Goal: Task Accomplishment & Management: Manage account settings

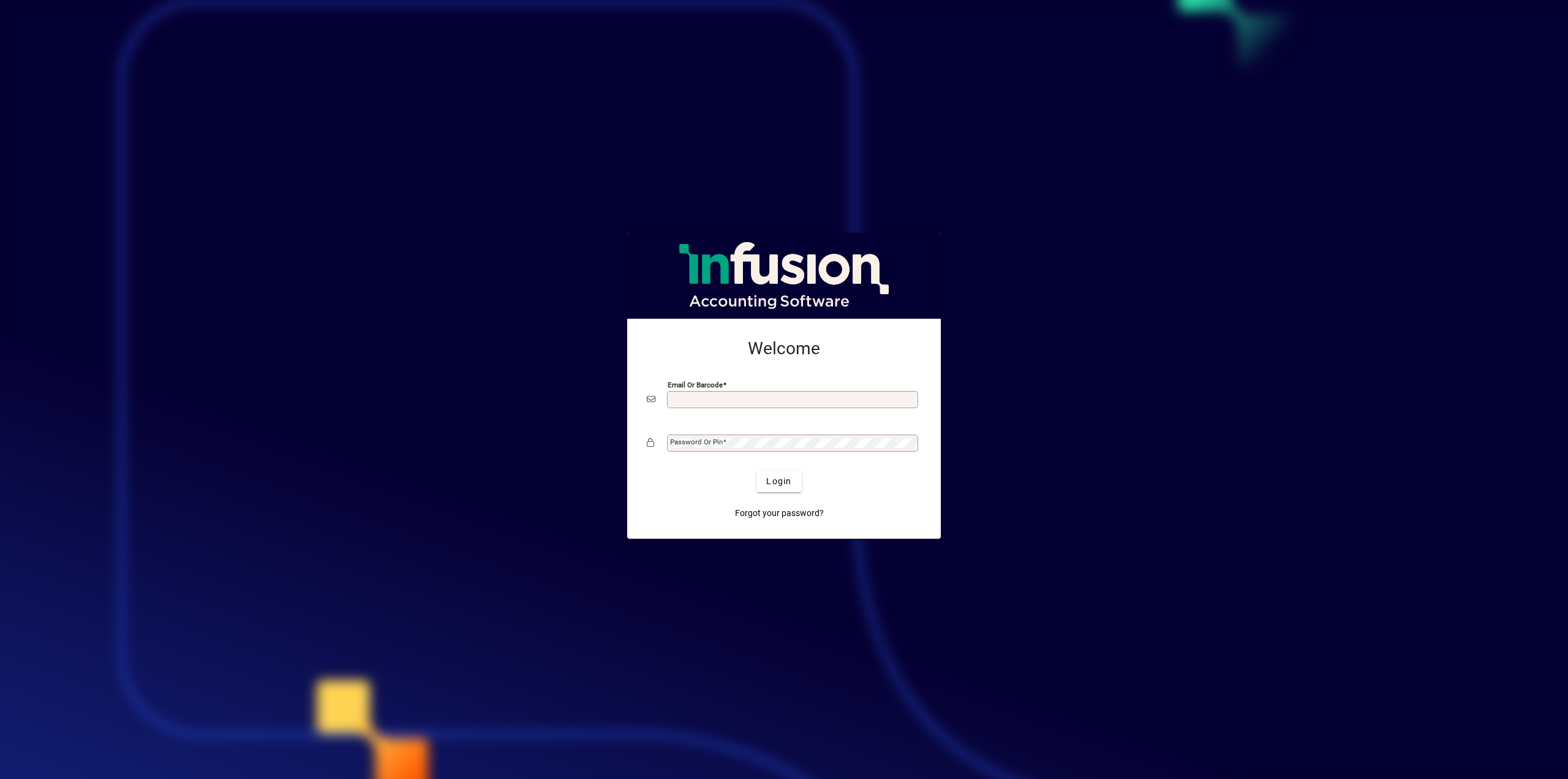
click at [702, 386] on input "Email or Barcode" at bounding box center [794, 399] width 248 height 10
type input "**********"
click at [777, 386] on span "Login" at bounding box center [779, 481] width 25 height 13
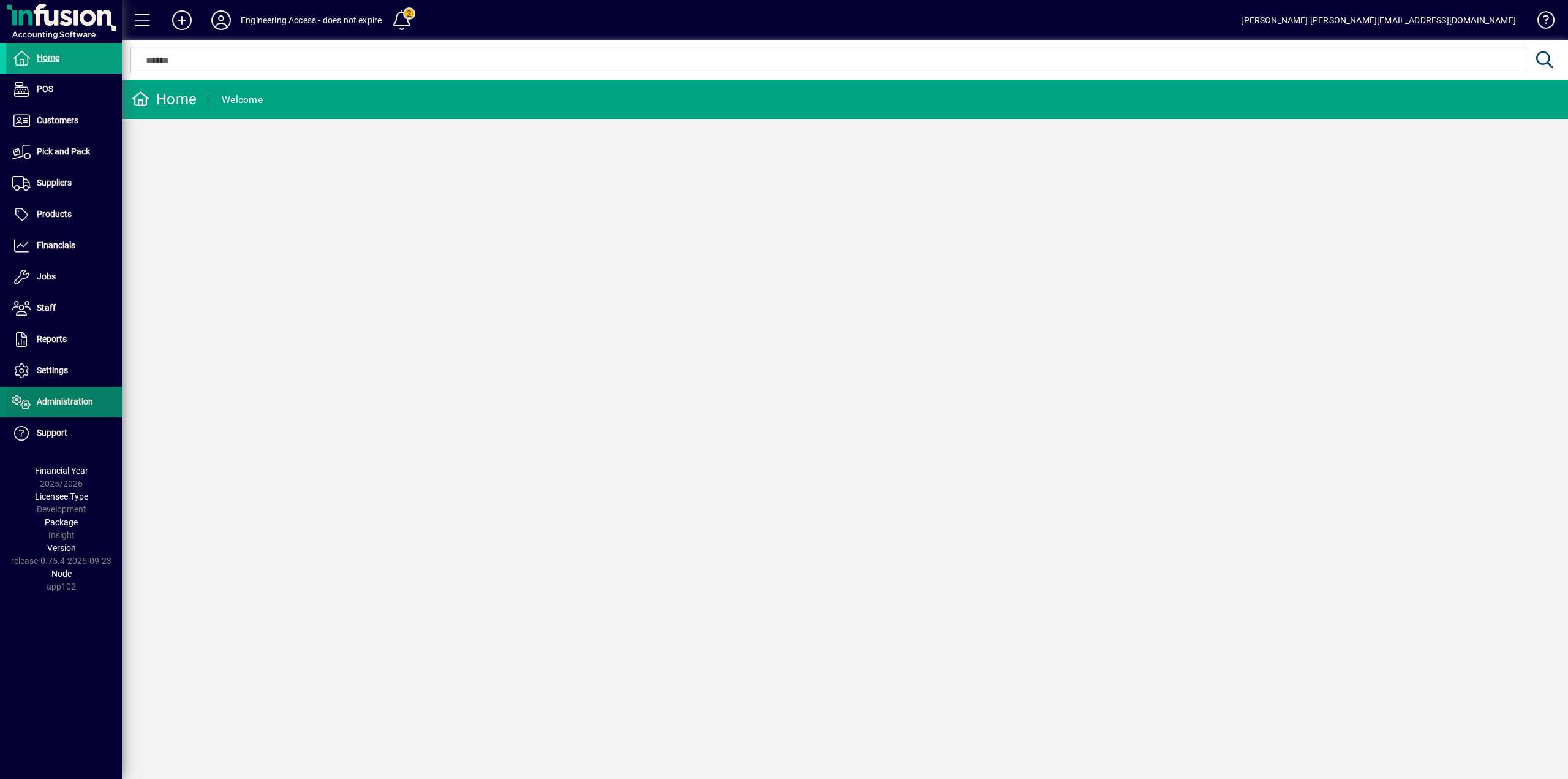
click at [53, 399] on span "Administration" at bounding box center [65, 401] width 57 height 10
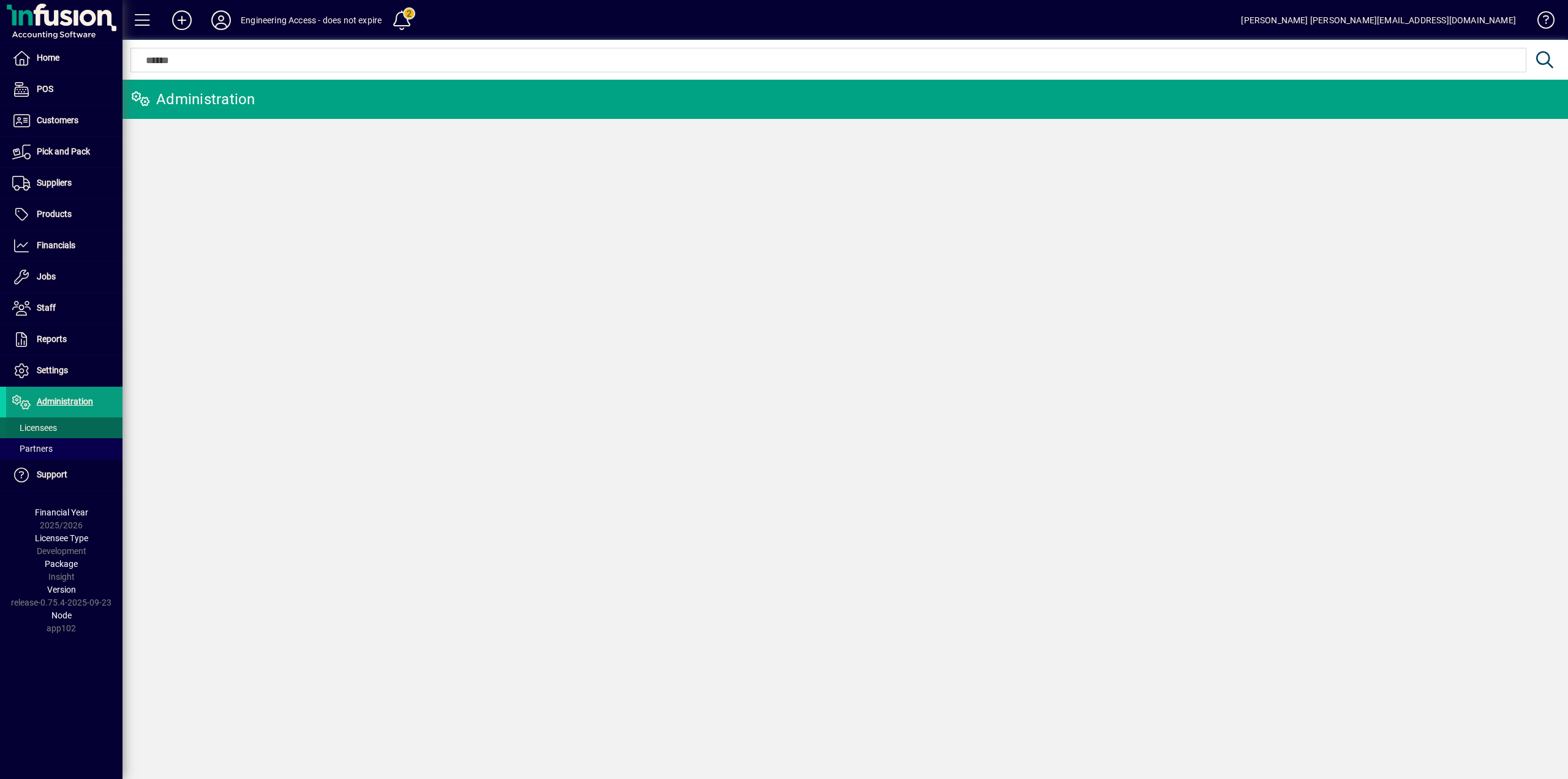
click at [32, 423] on span "Licensees" at bounding box center [34, 427] width 44 height 10
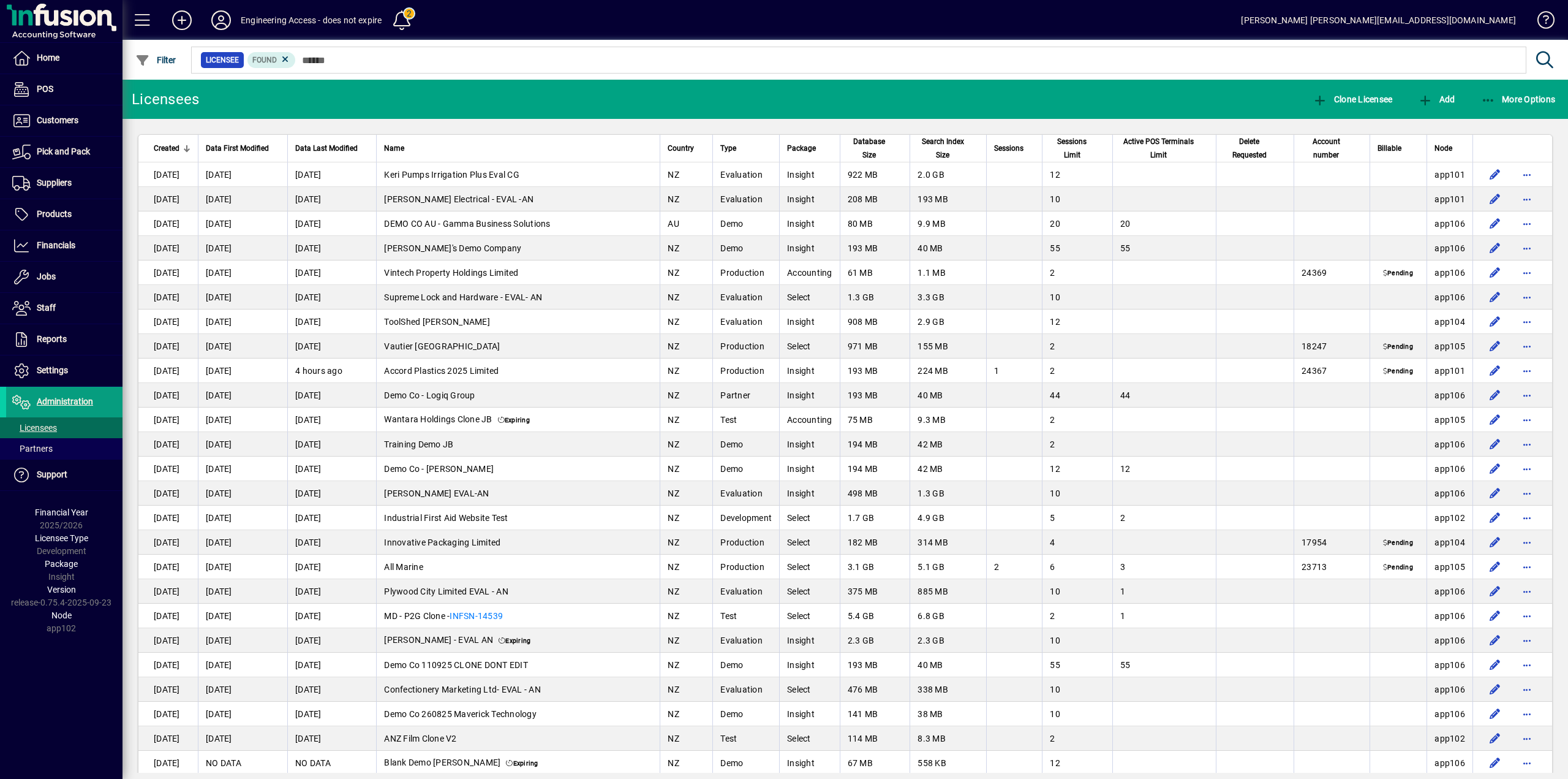
click at [1233, 152] on span "Delete Requested" at bounding box center [1249, 148] width 51 height 27
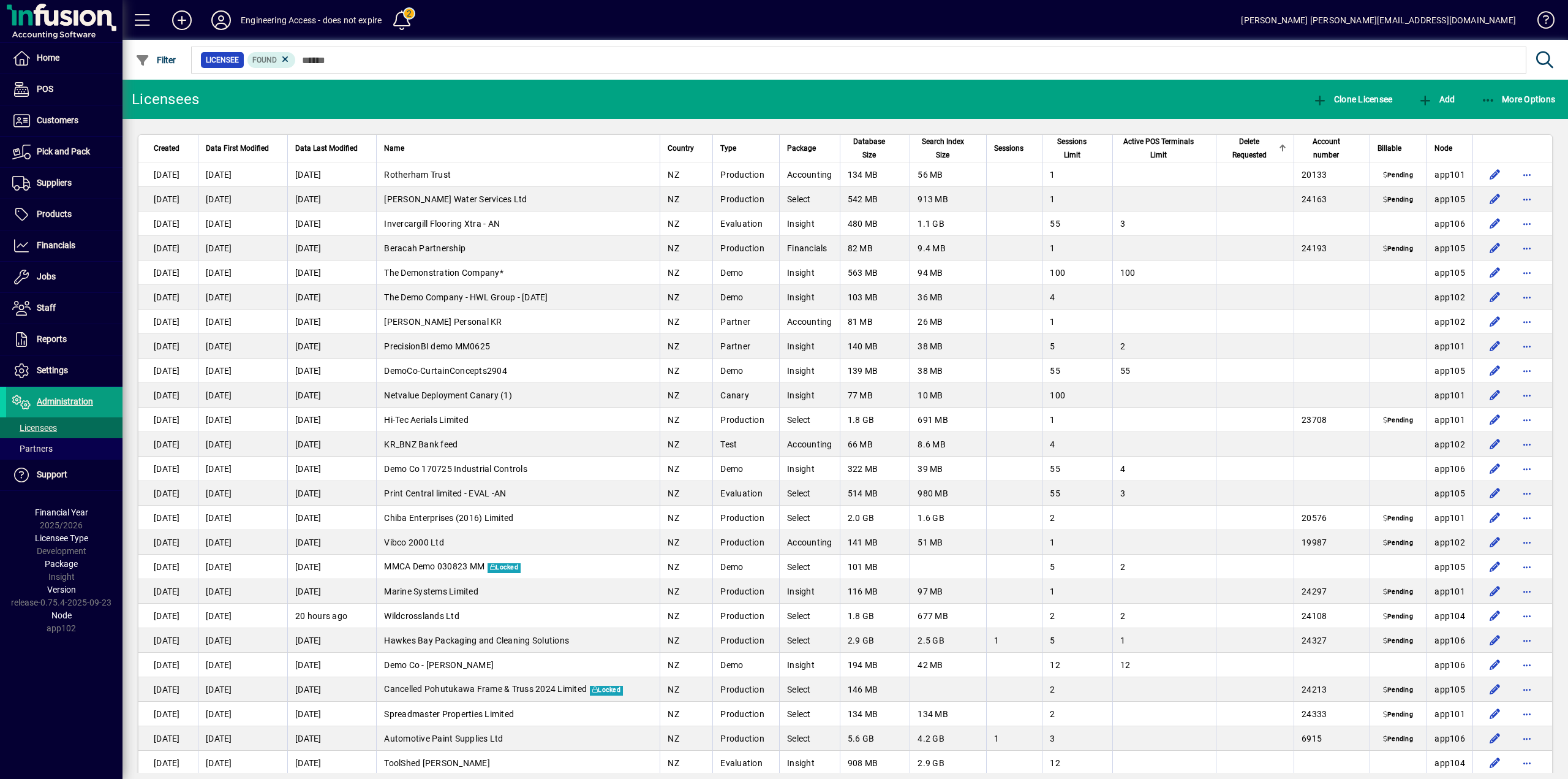
click at [1233, 152] on span "Delete Requested" at bounding box center [1249, 148] width 51 height 27
click at [1000, 151] on span "Sessions" at bounding box center [1008, 148] width 29 height 13
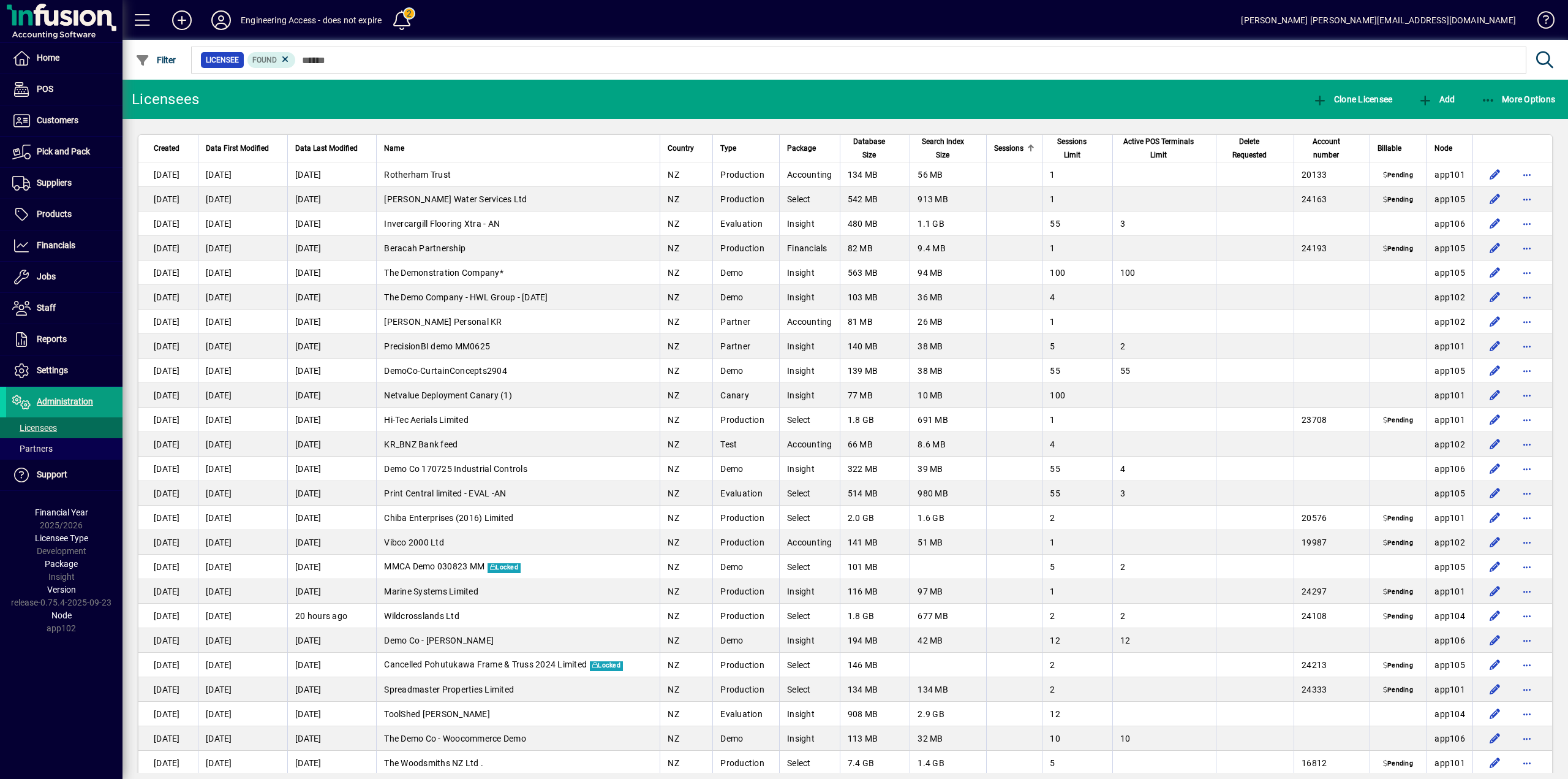
click at [1000, 151] on span "Sessions" at bounding box center [1008, 148] width 29 height 13
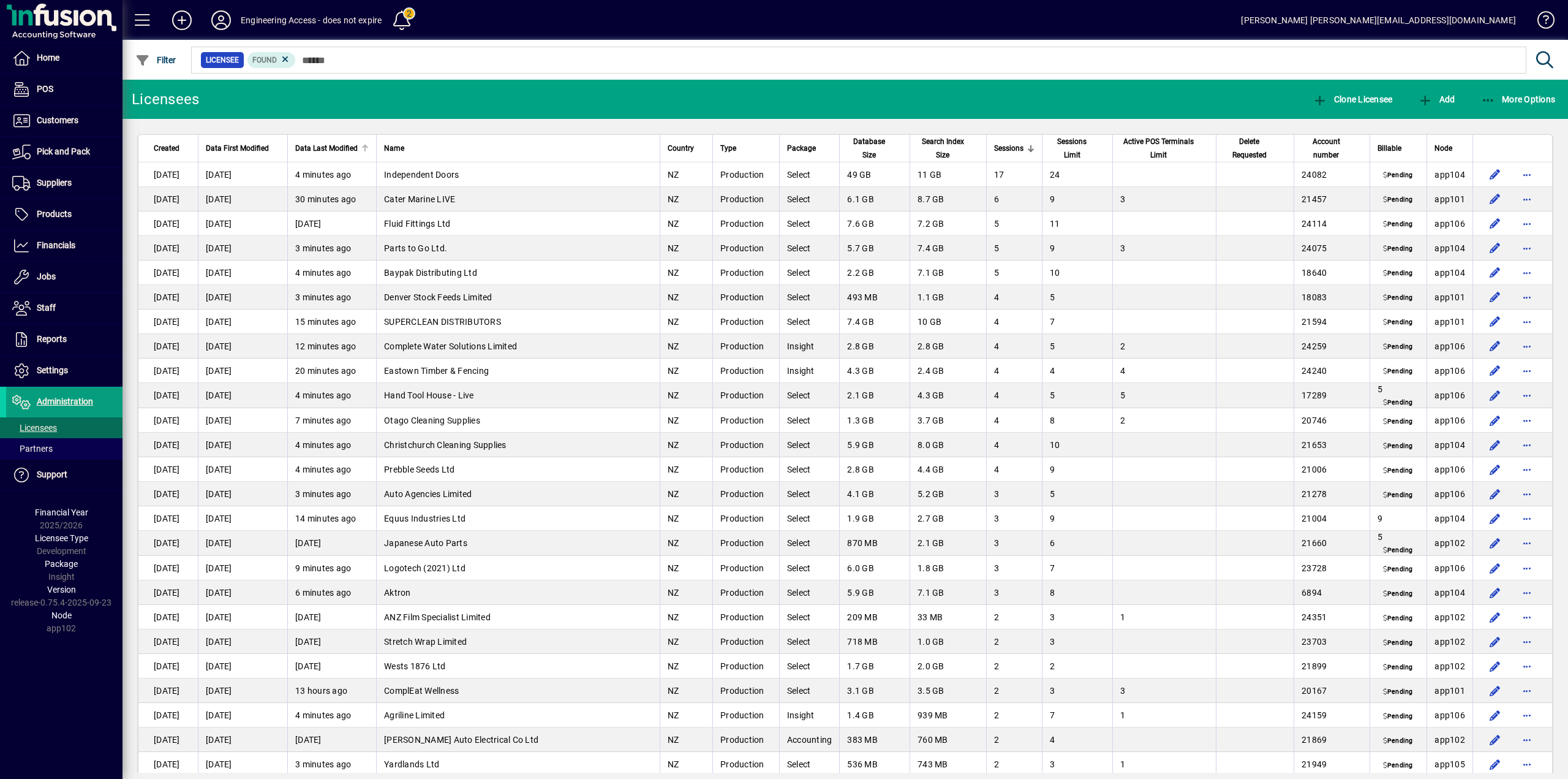
click at [349, 149] on span "Data Last Modified" at bounding box center [326, 148] width 62 height 13
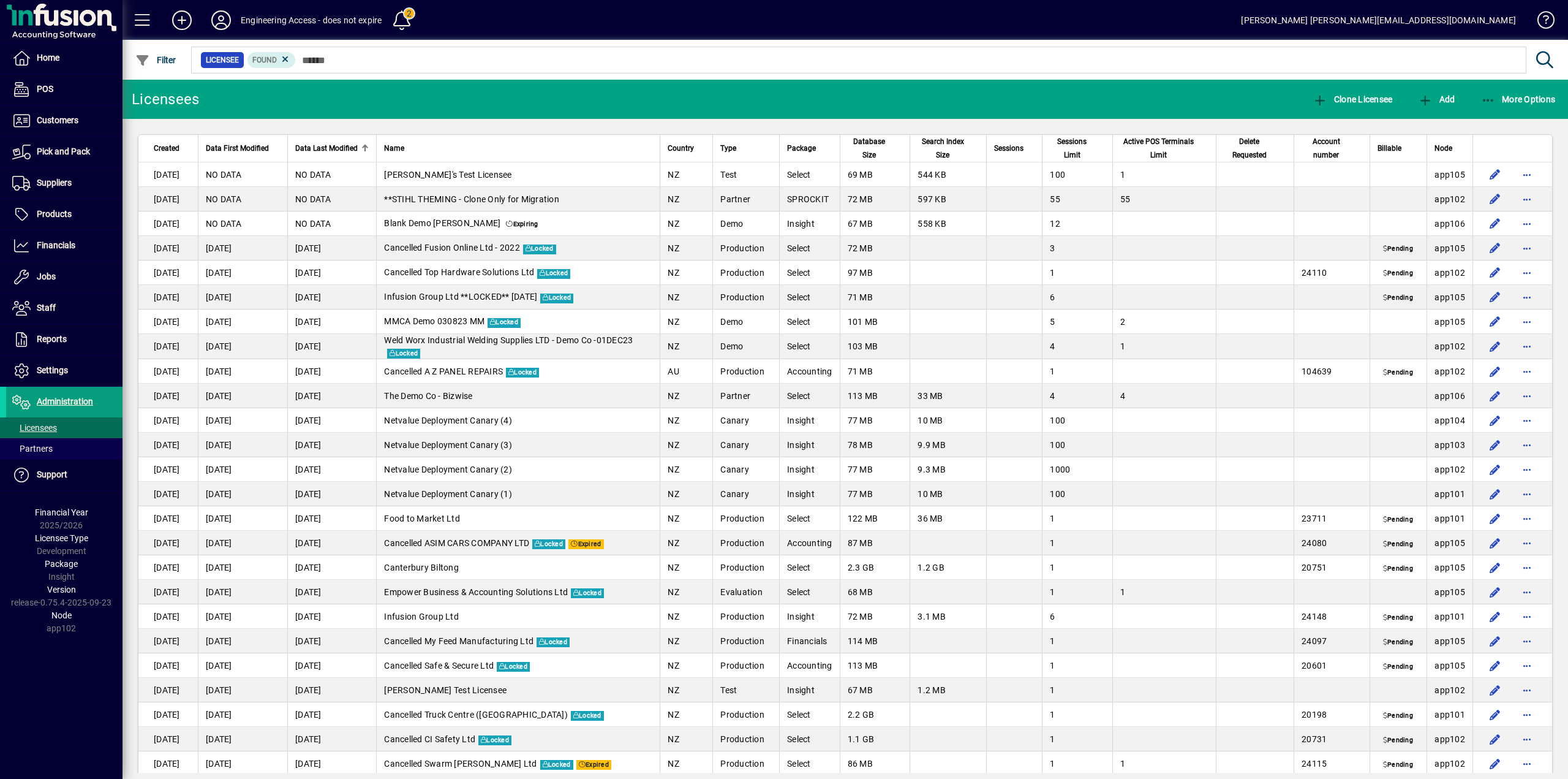
click at [349, 149] on span "Data Last Modified" at bounding box center [326, 148] width 62 height 13
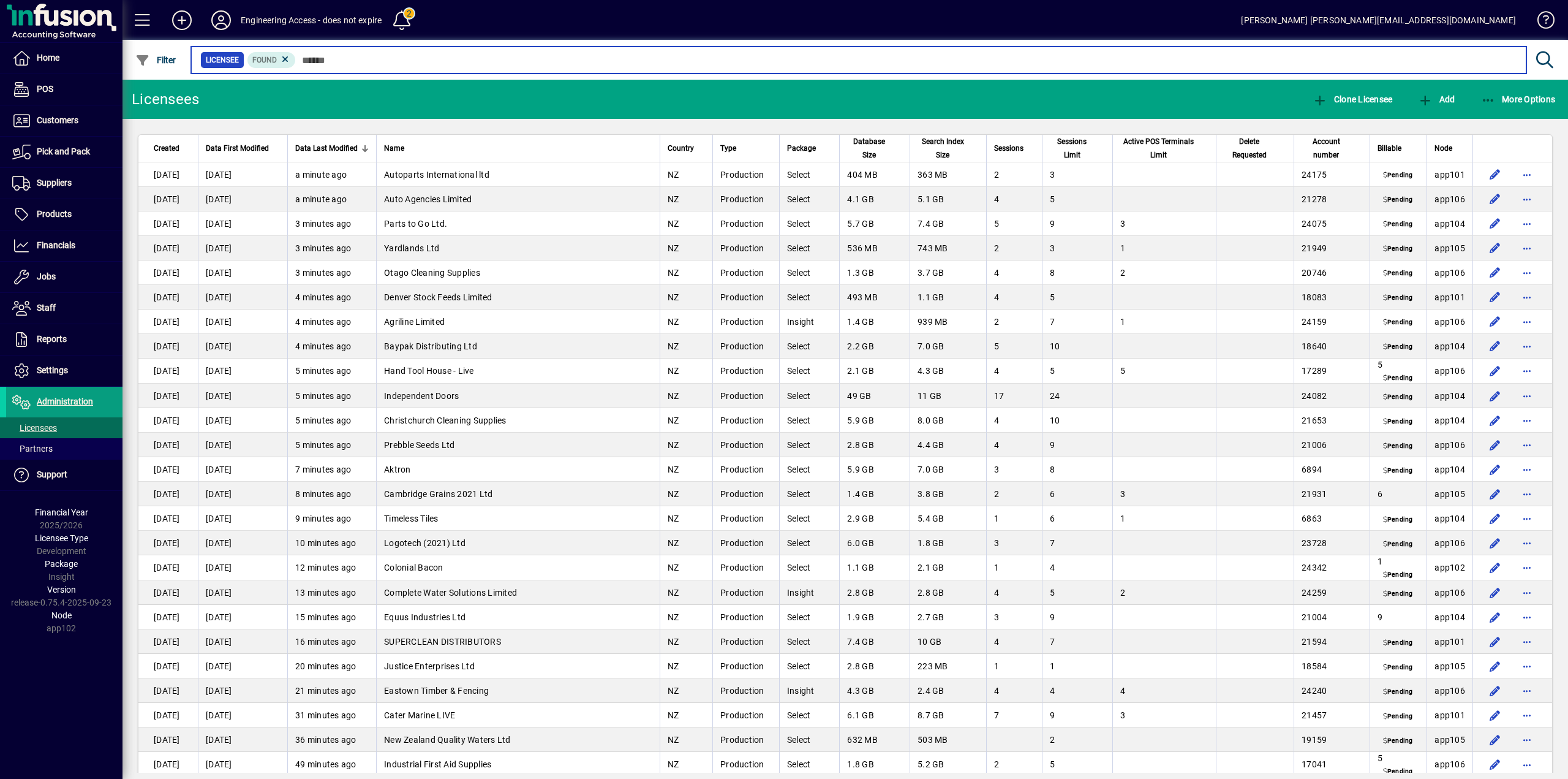
click at [395, 61] on input "text" at bounding box center [906, 60] width 1221 height 17
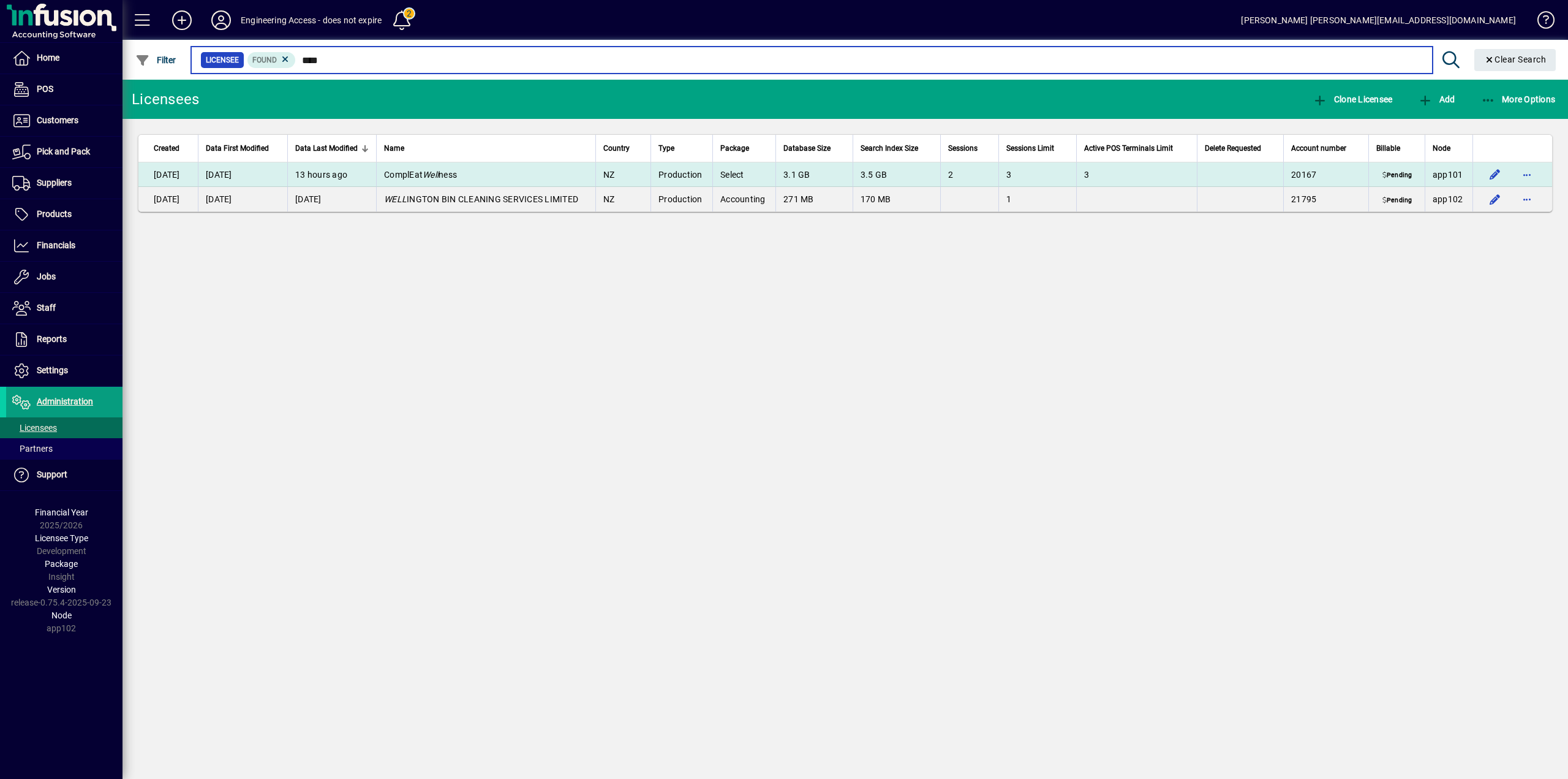
type input "****"
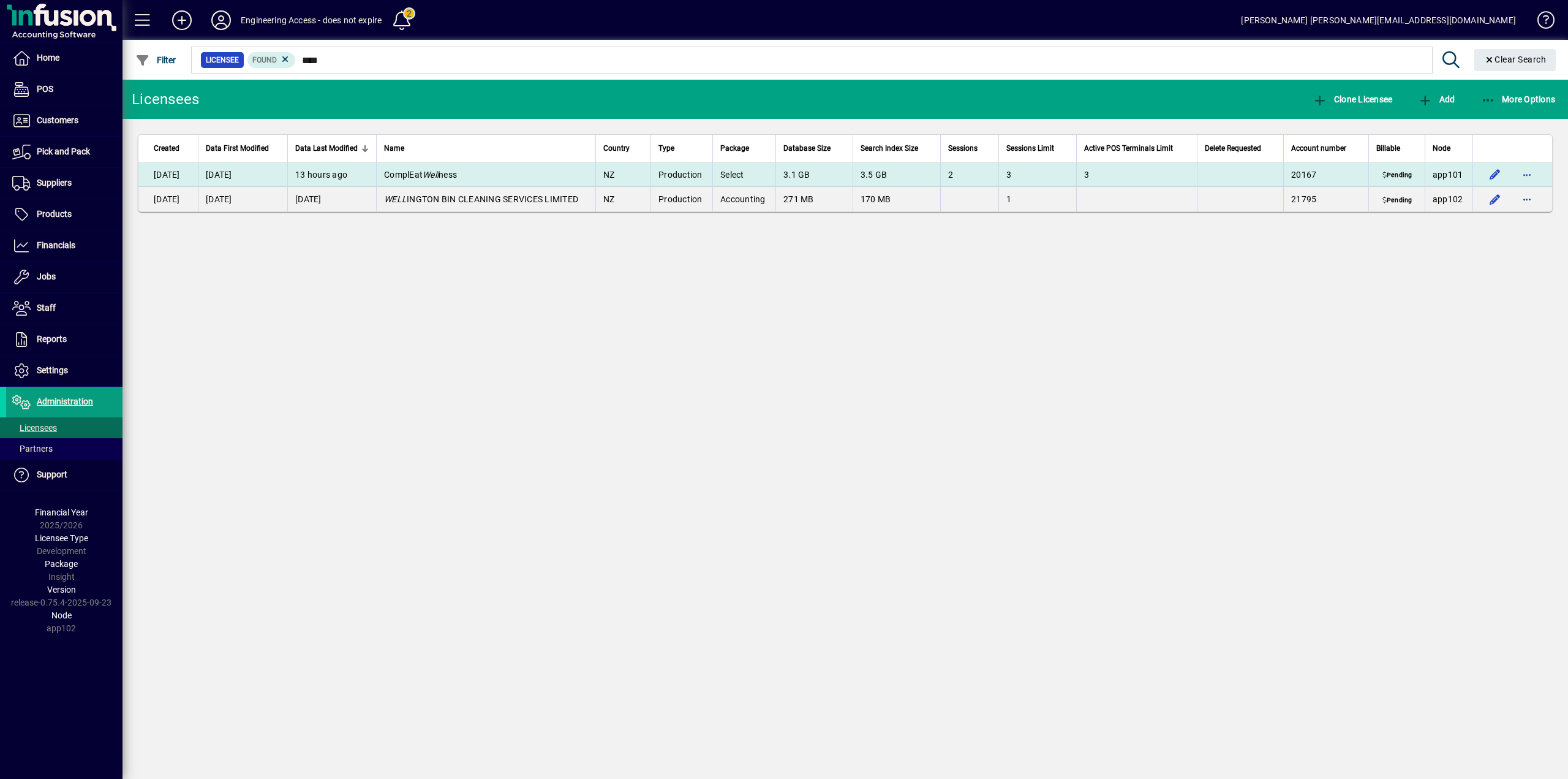
click at [318, 172] on td "13 hours ago" at bounding box center [332, 175] width 89 height 25
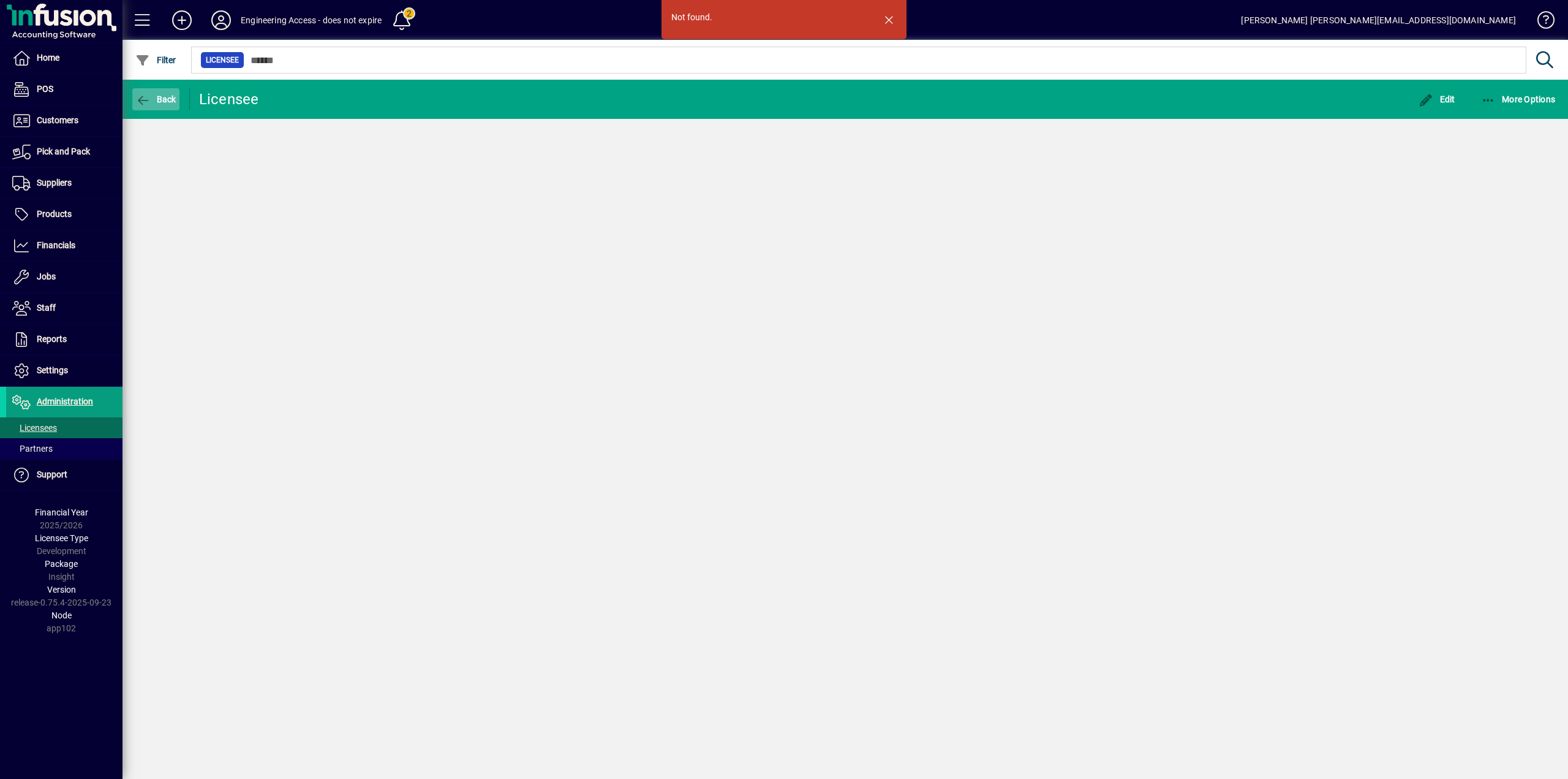
click at [163, 103] on span "Back" at bounding box center [156, 99] width 41 height 10
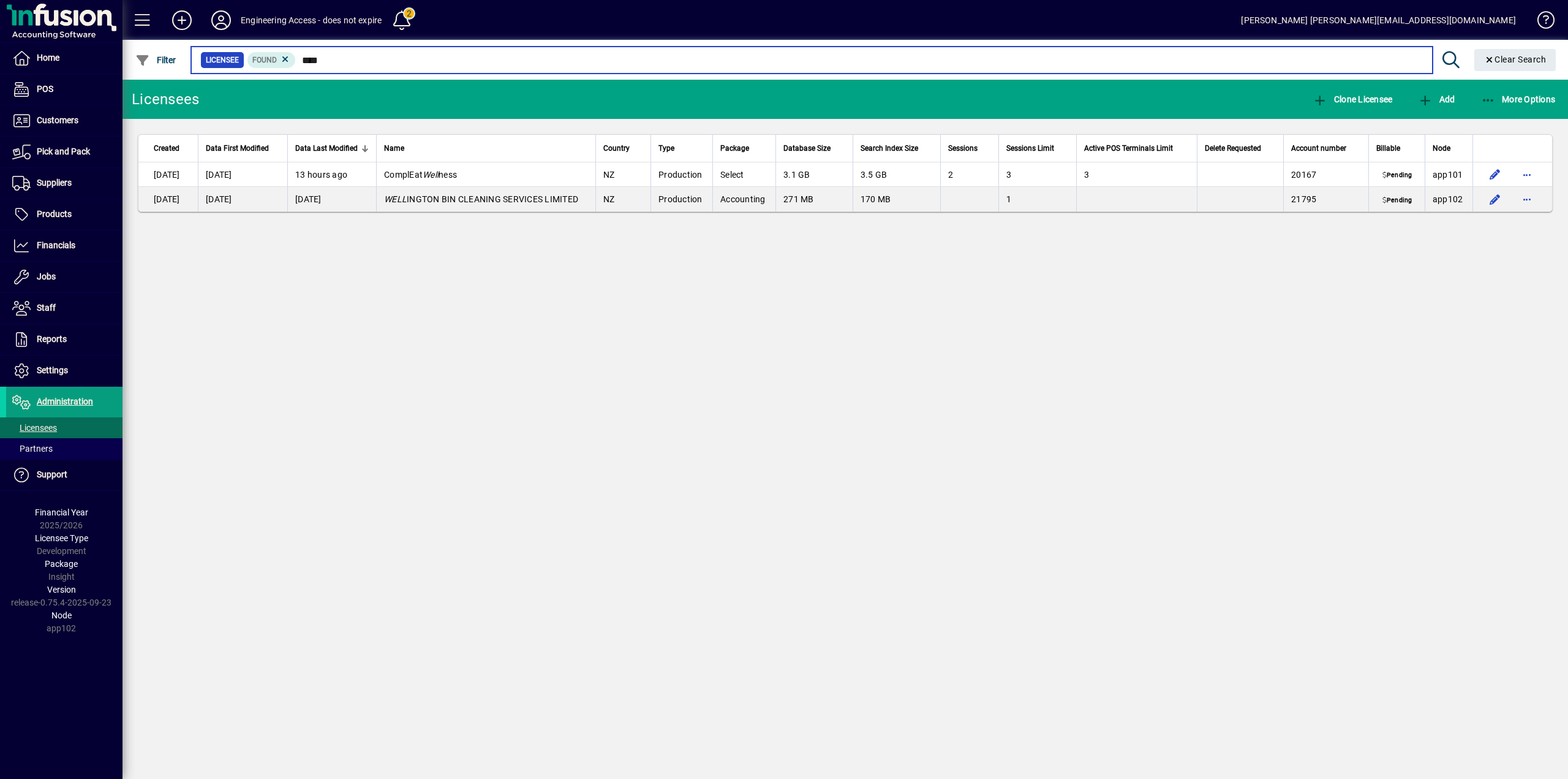
click at [311, 57] on input "****" at bounding box center [859, 60] width 1126 height 17
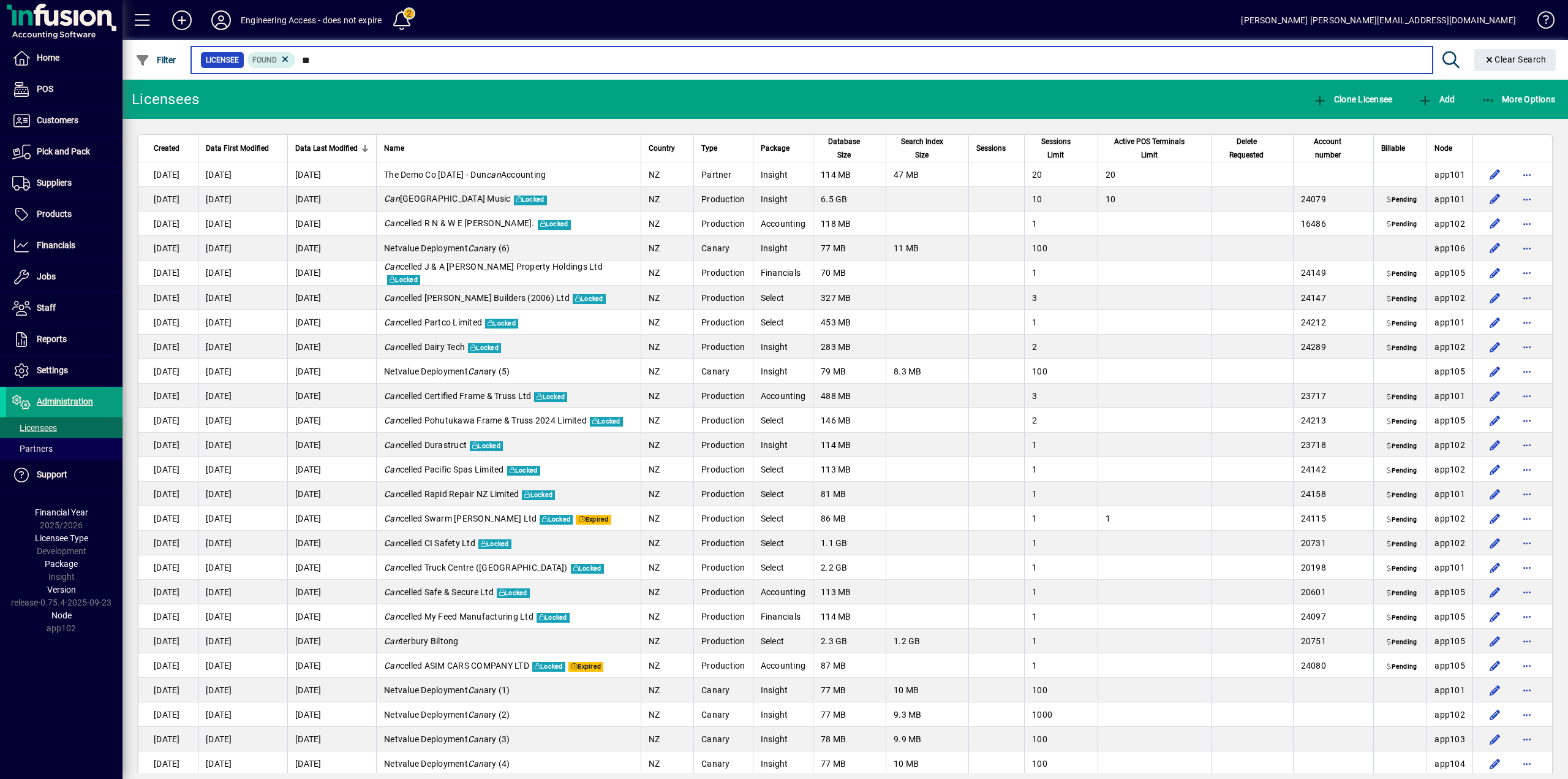
type input "*"
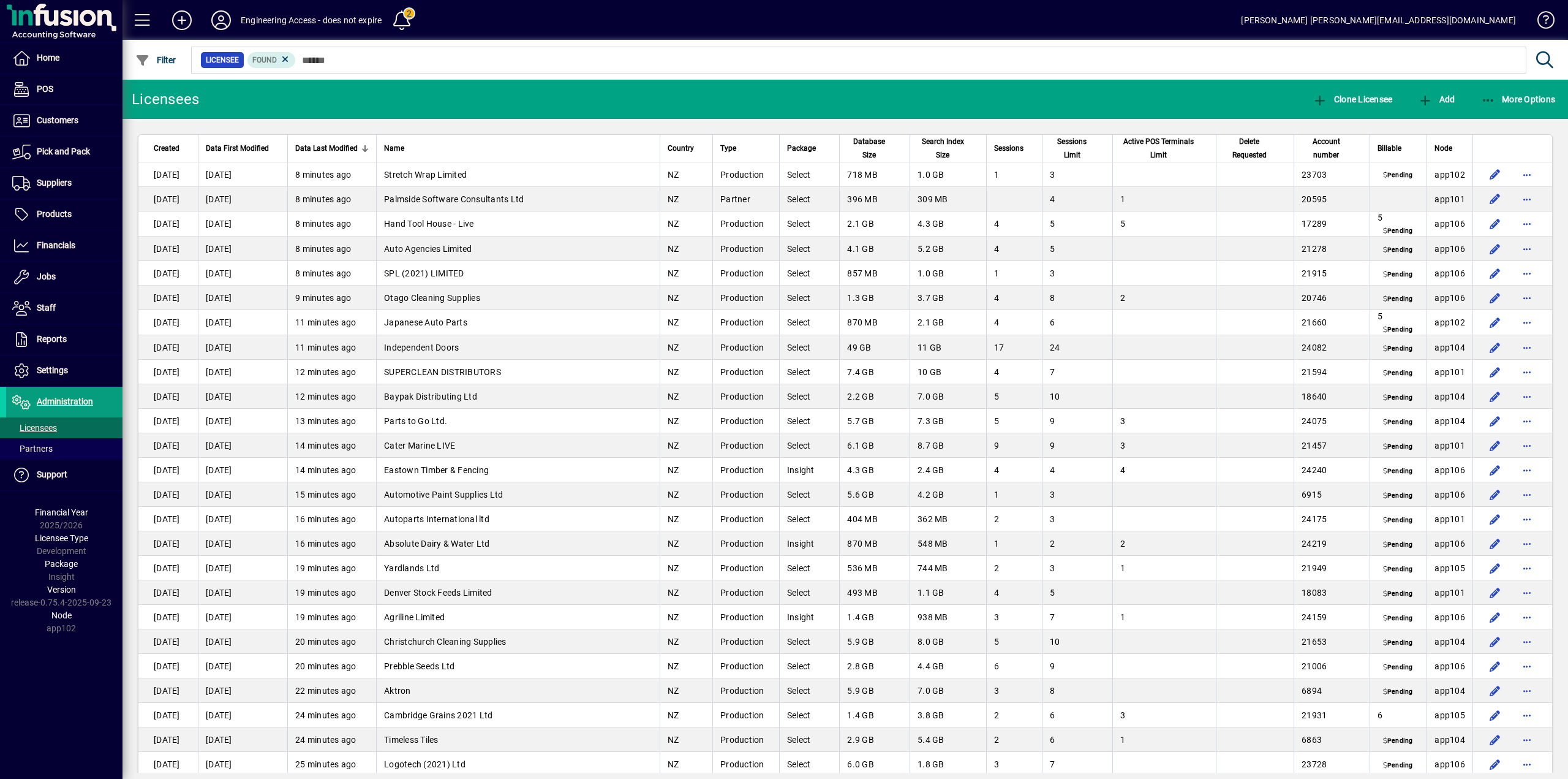
click at [178, 145] on span "Created" at bounding box center [166, 148] width 26 height 13
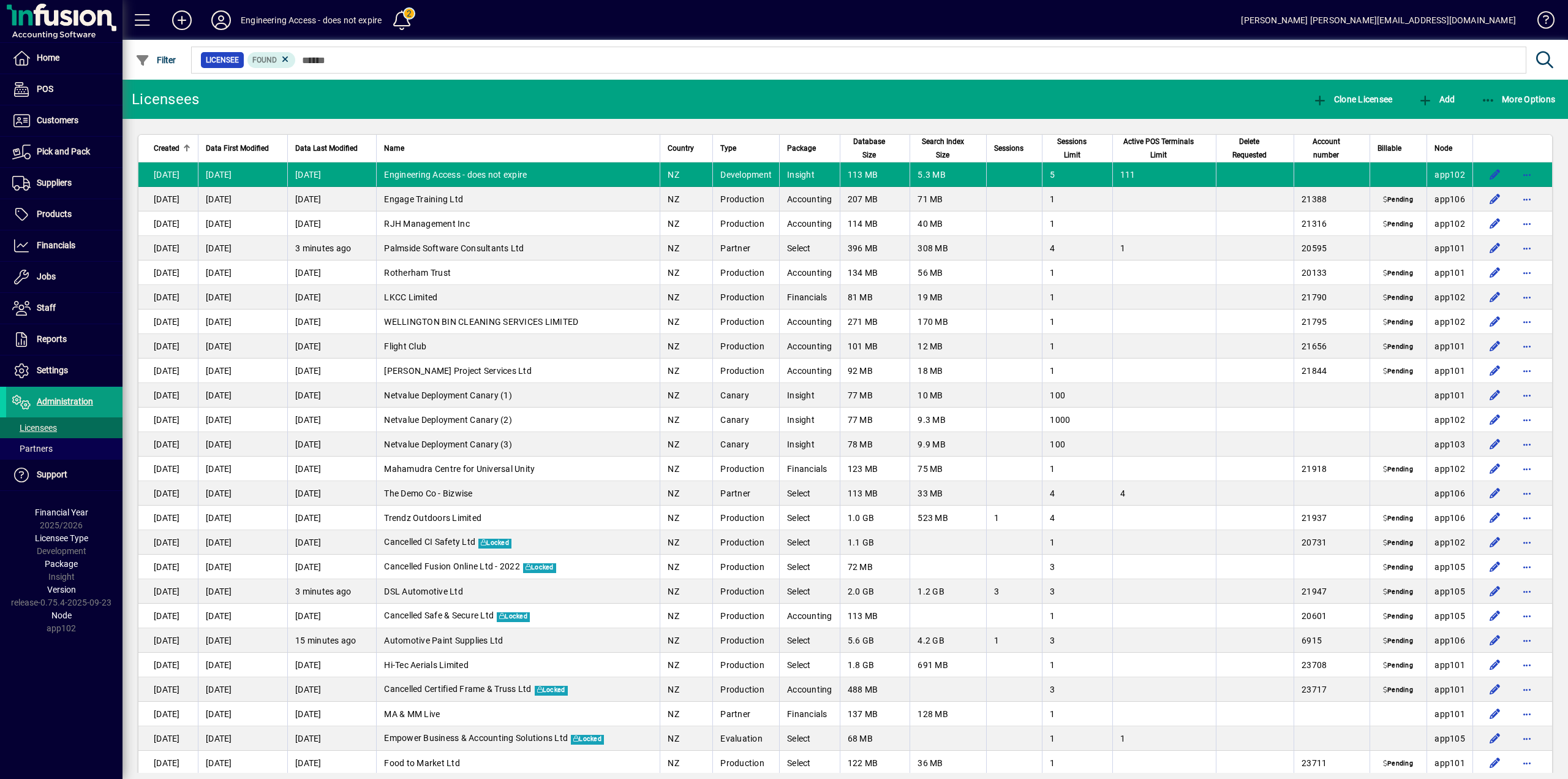
click at [171, 148] on span "Created" at bounding box center [166, 148] width 26 height 13
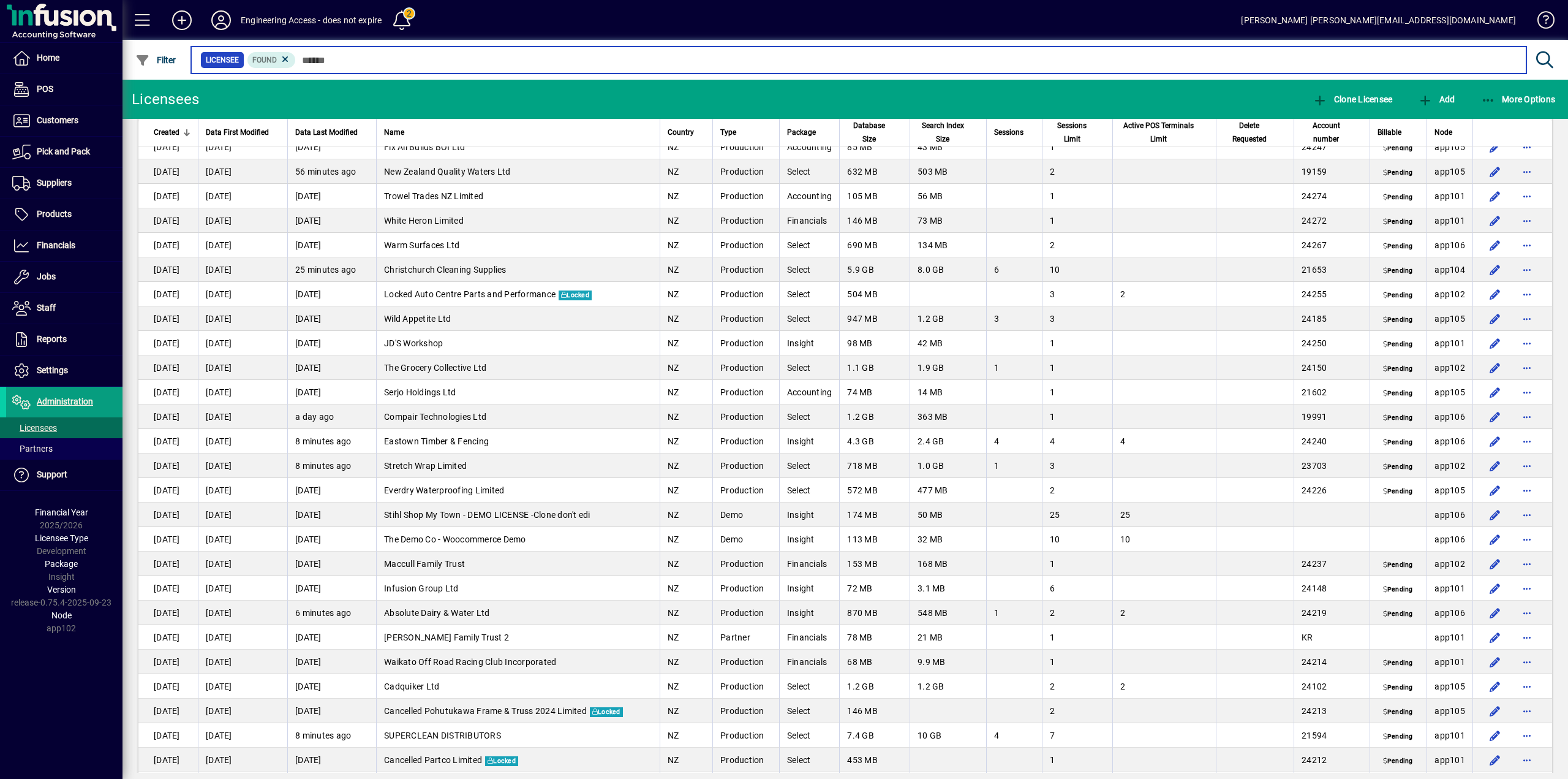
scroll to position [3860, 0]
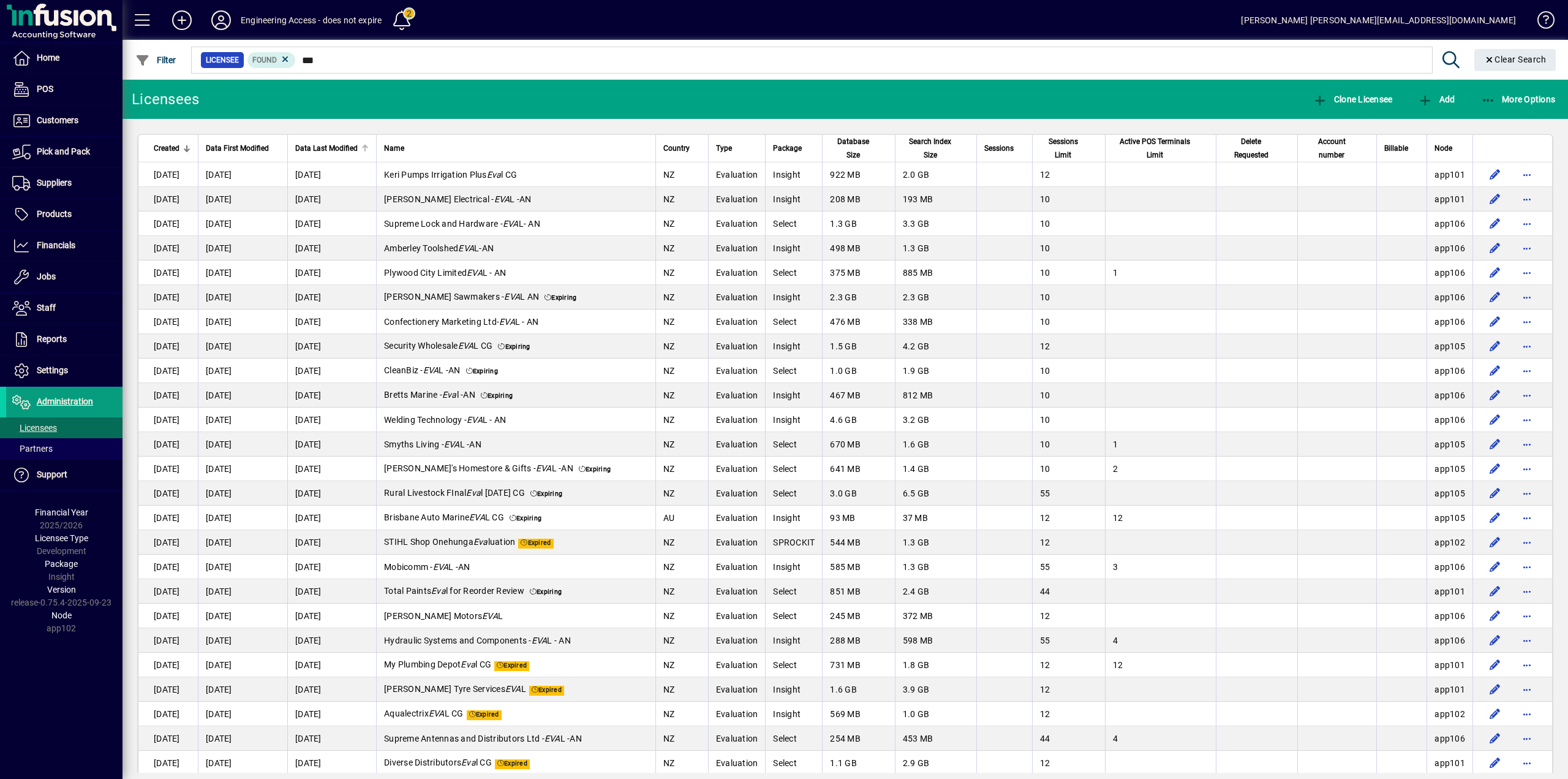
click at [356, 152] on span "Data Last Modified" at bounding box center [326, 148] width 62 height 13
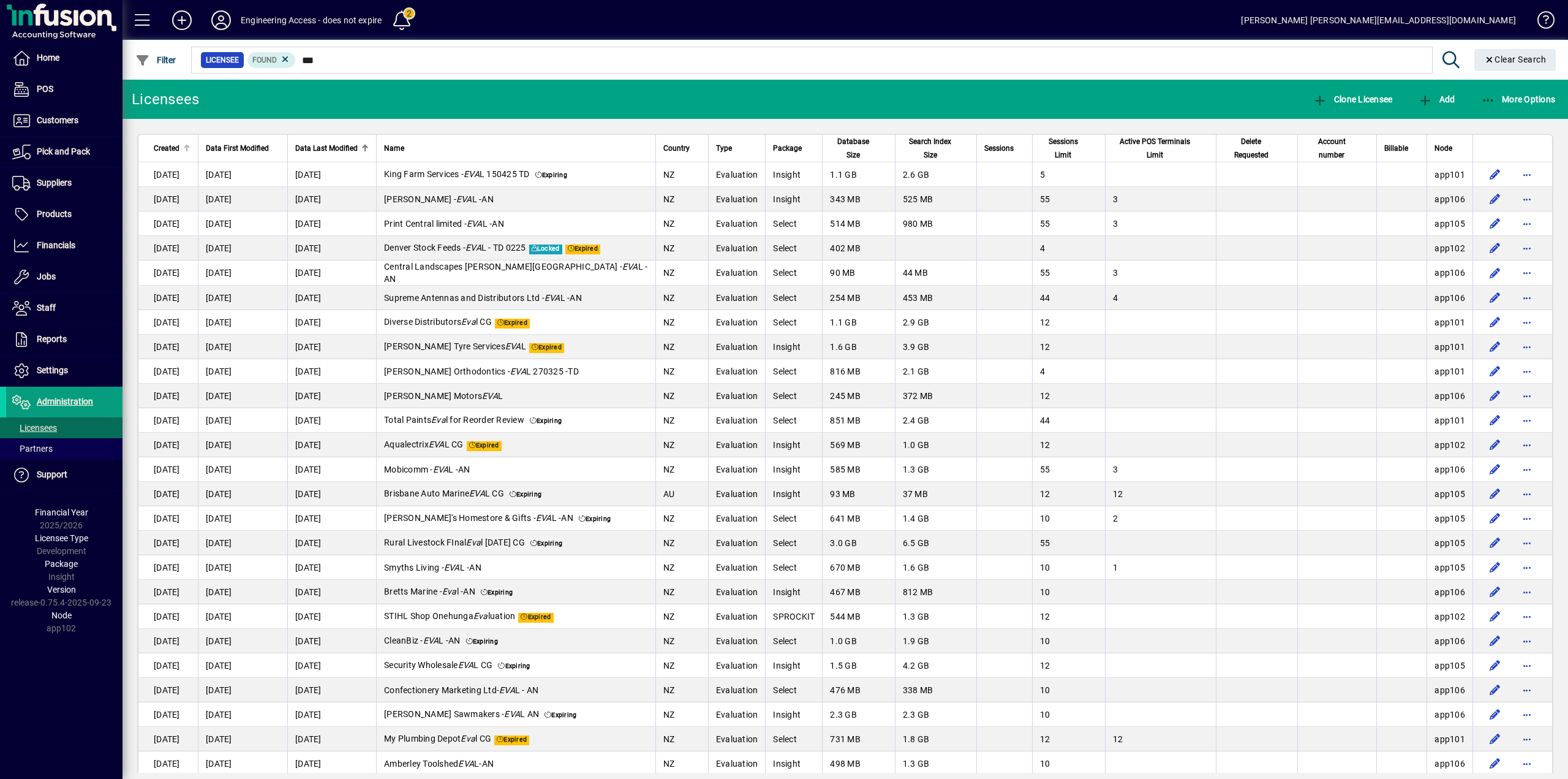
click at [176, 151] on span "Created" at bounding box center [166, 148] width 26 height 13
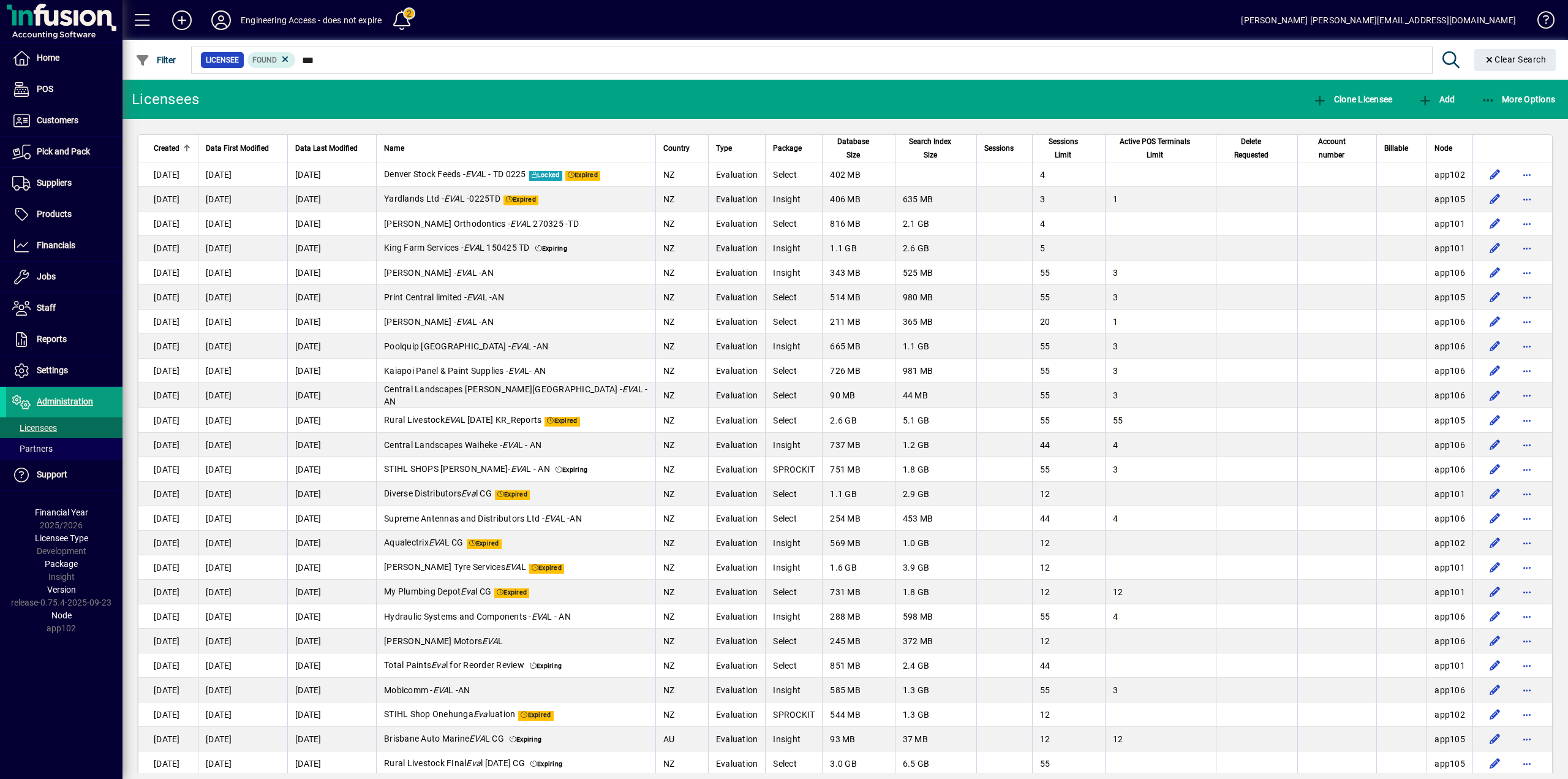
click at [176, 151] on span "Created" at bounding box center [166, 148] width 26 height 13
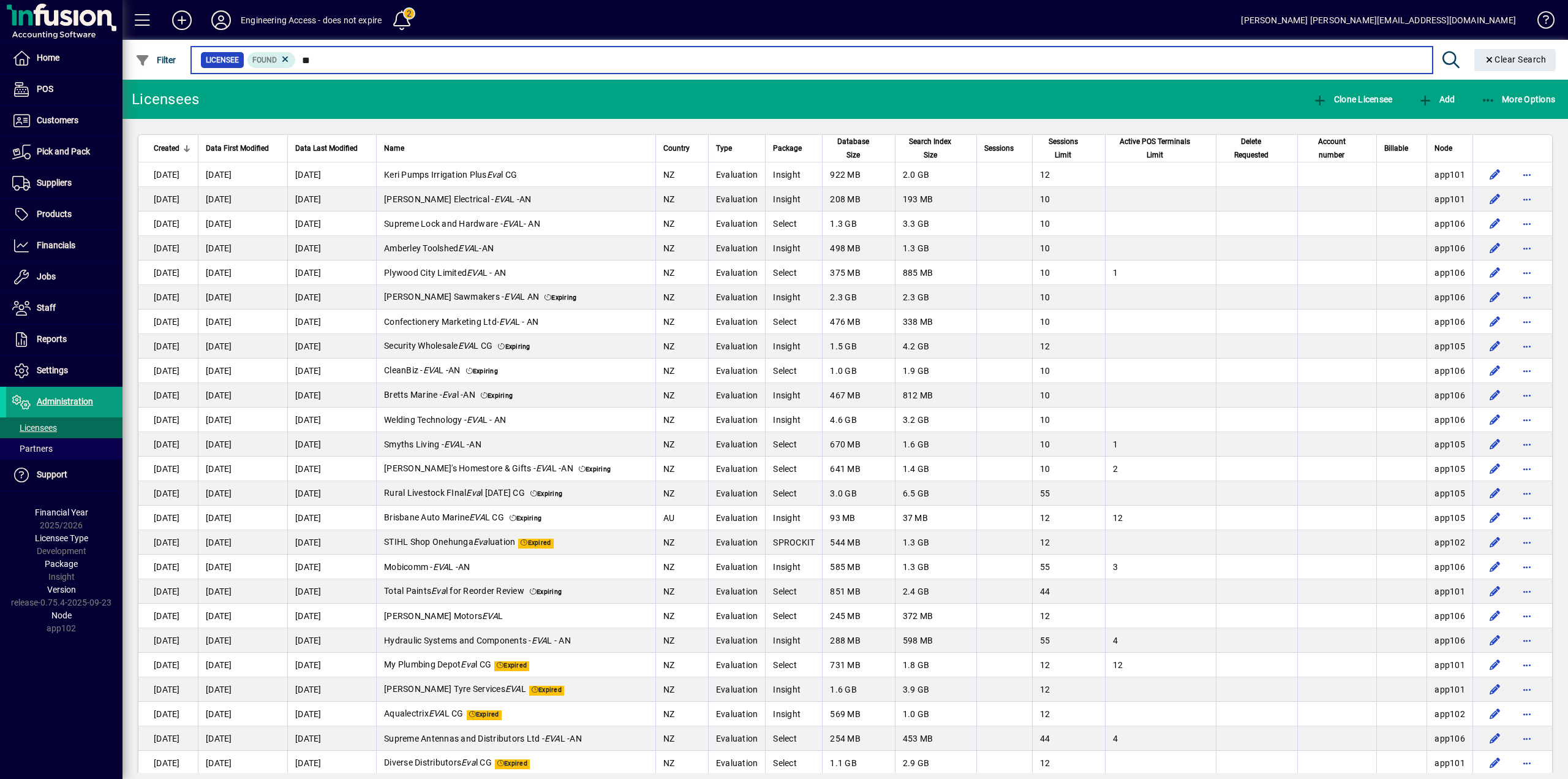
type input "*"
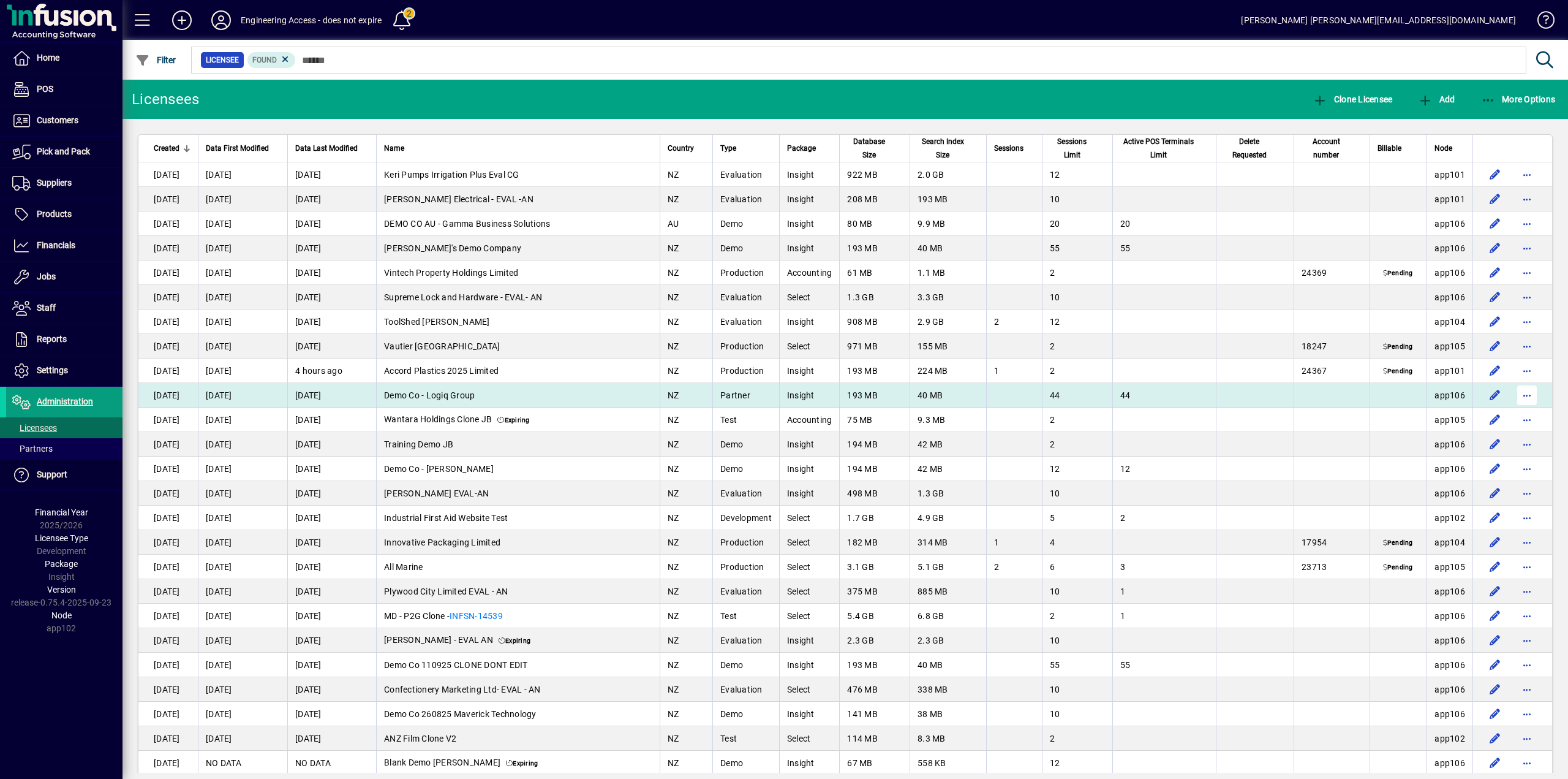
click at [1513, 394] on span "button" at bounding box center [1527, 395] width 29 height 29
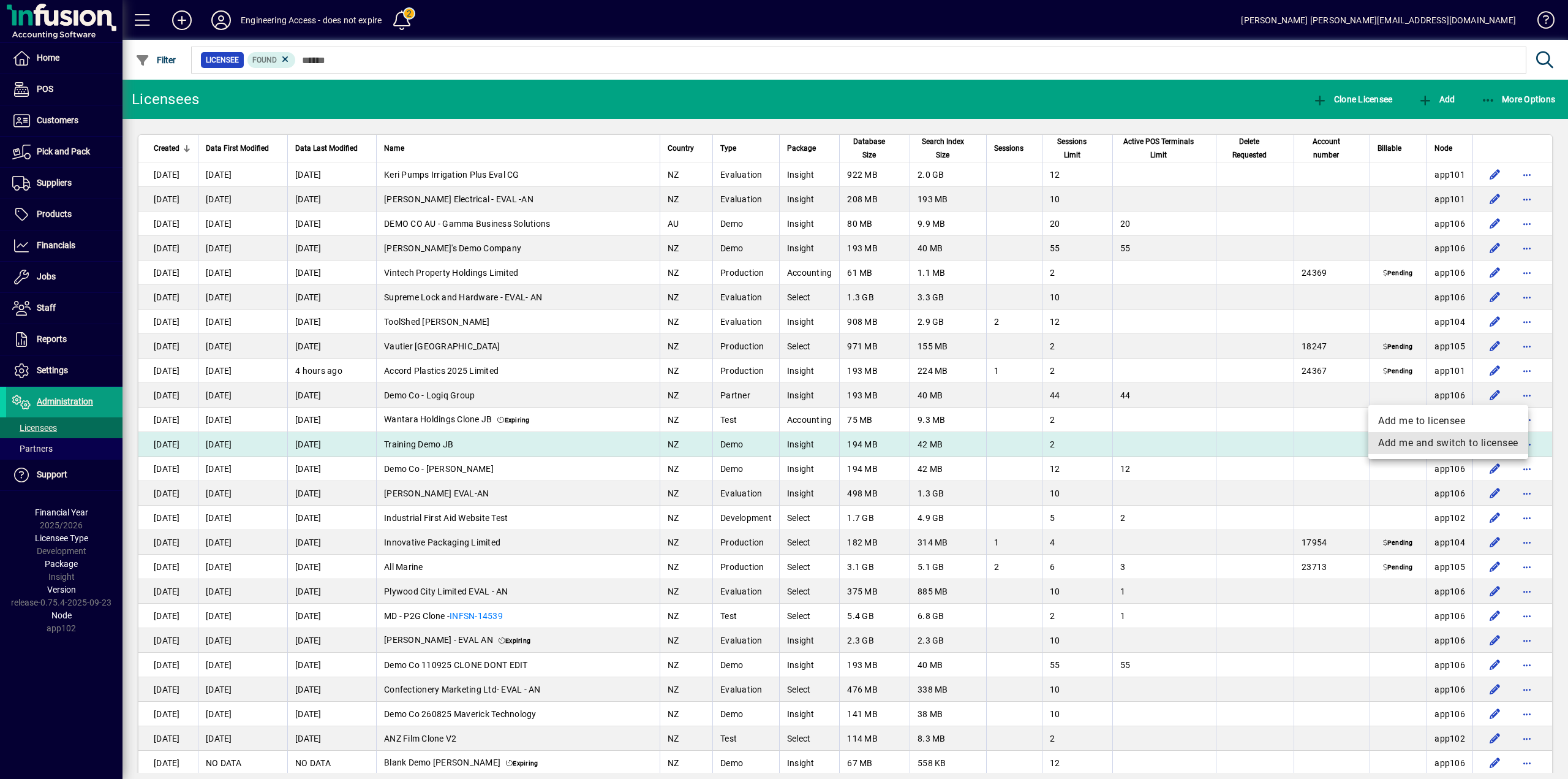
click at [1456, 443] on span "Add me and switch to licensee" at bounding box center [1448, 443] width 140 height 15
